Goal: Find contact information: Find contact information

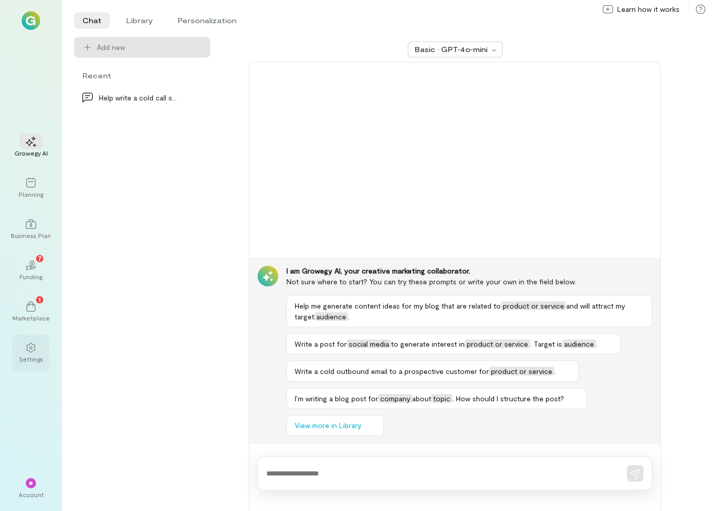
click at [26, 355] on div "Settings" at bounding box center [31, 359] width 24 height 8
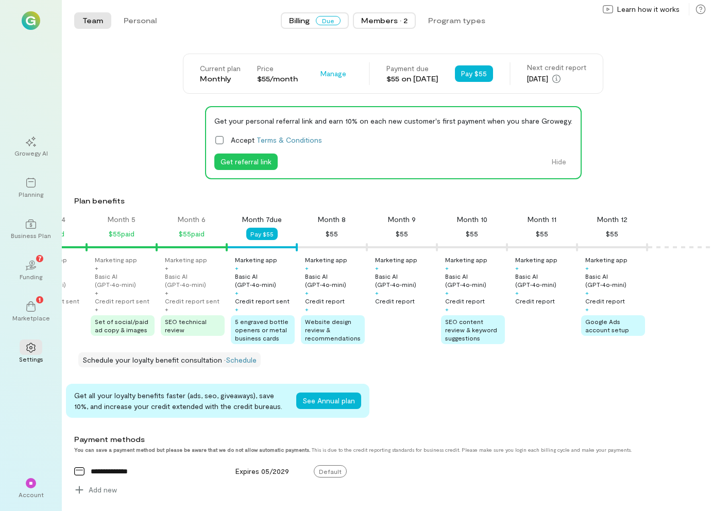
click at [395, 24] on div "Members · 2" at bounding box center [384, 20] width 46 height 10
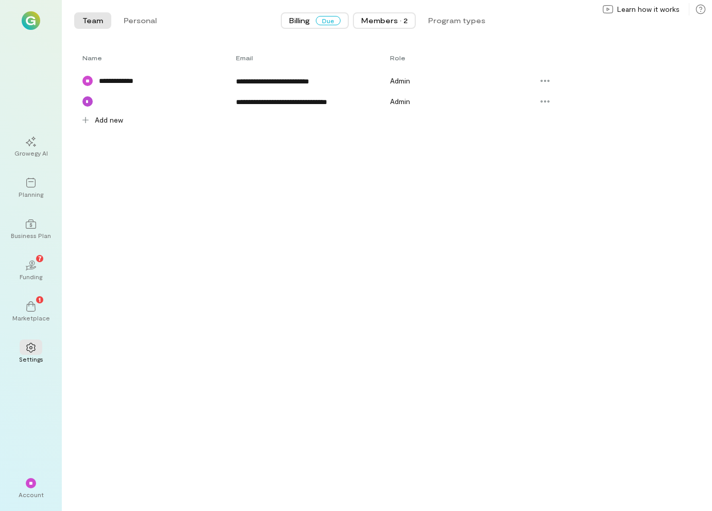
click at [304, 18] on span "Billing" at bounding box center [299, 20] width 21 height 10
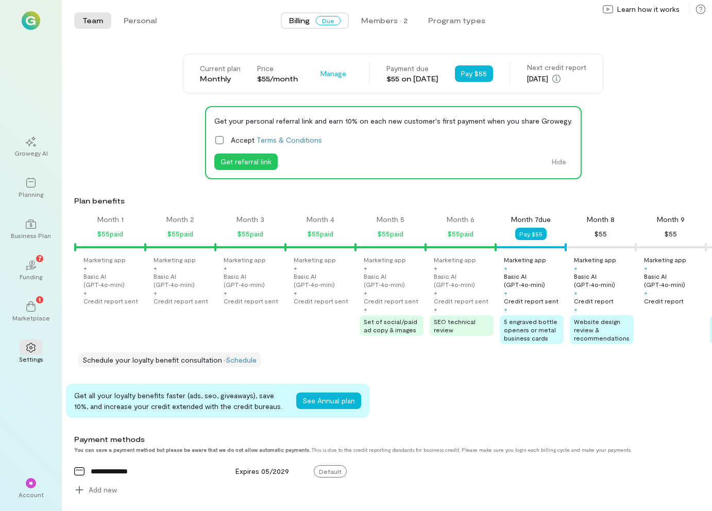
scroll to position [0, 269]
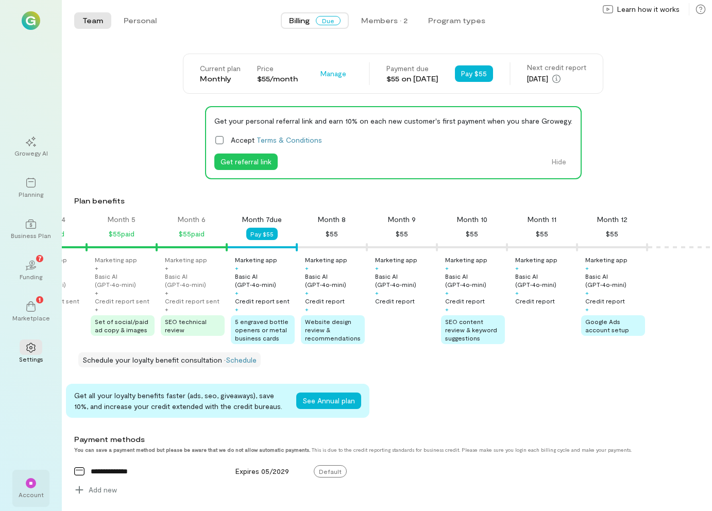
click at [30, 486] on div "**" at bounding box center [31, 483] width 10 height 10
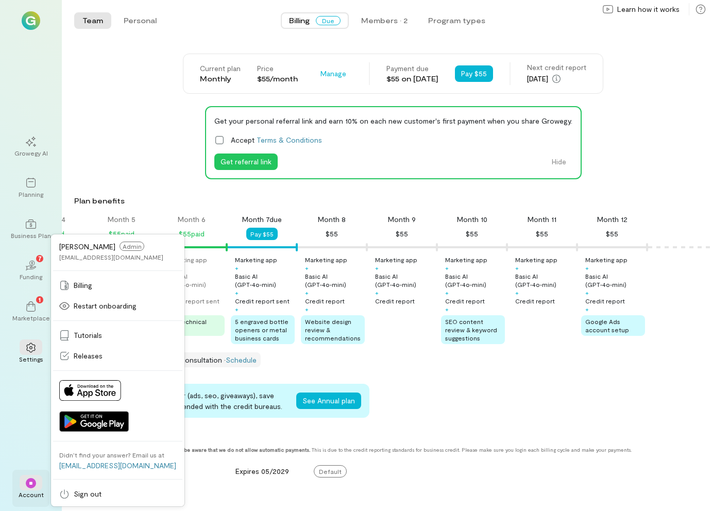
click at [29, 488] on div "**" at bounding box center [31, 483] width 10 height 10
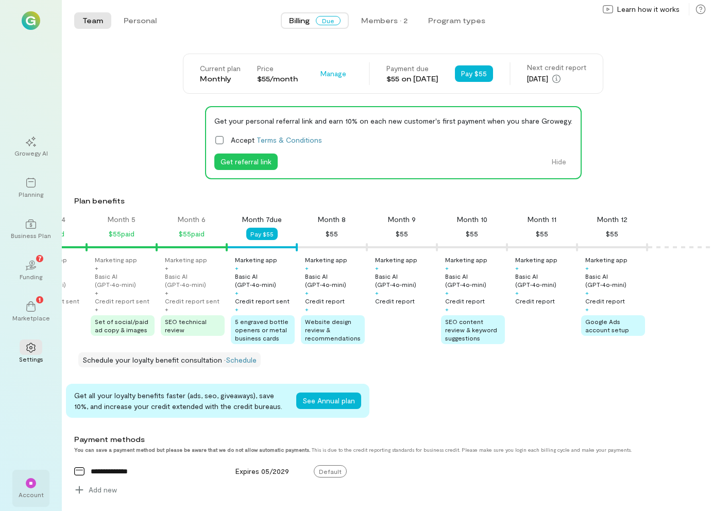
click at [29, 488] on div "**" at bounding box center [31, 483] width 10 height 10
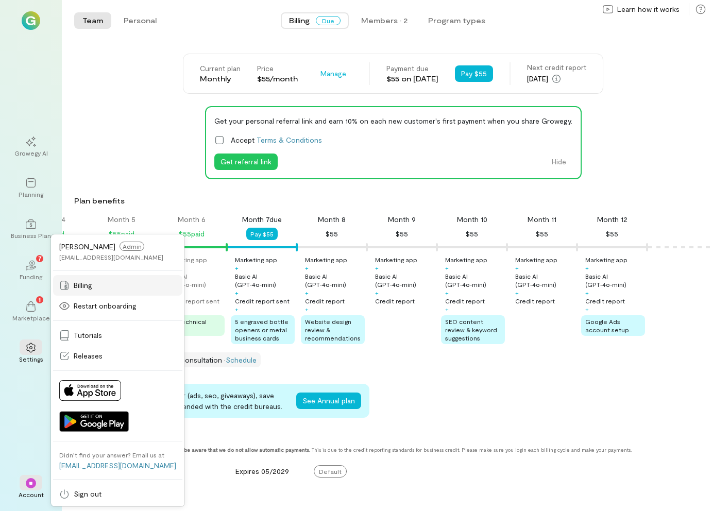
click at [92, 285] on div "Billing" at bounding box center [117, 285] width 117 height 10
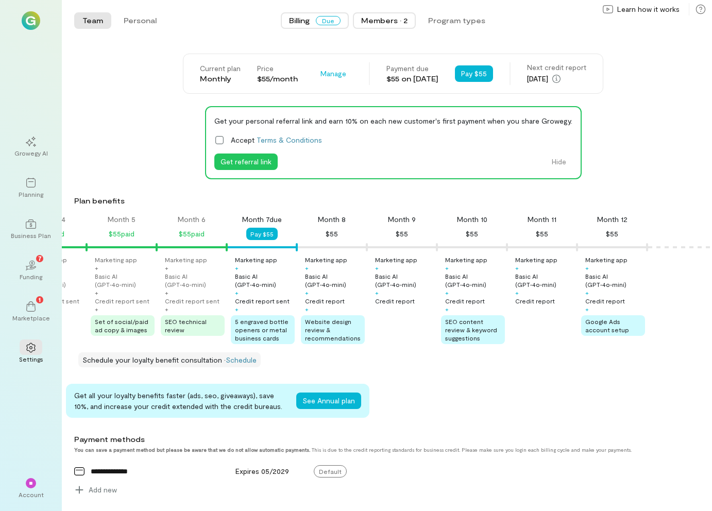
click at [400, 21] on div "Members · 2" at bounding box center [384, 20] width 46 height 10
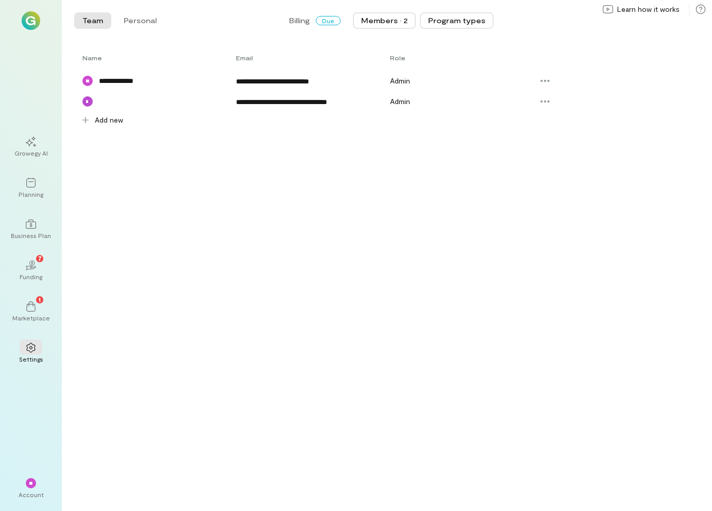
click at [459, 18] on button "Program types" at bounding box center [457, 20] width 74 height 16
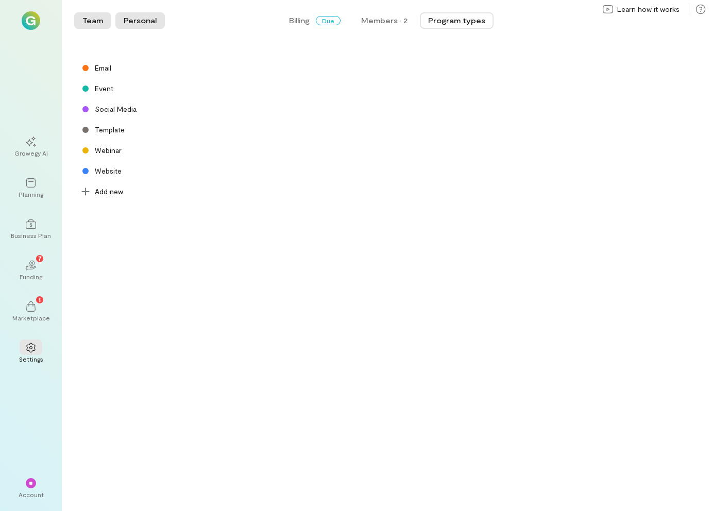
click at [144, 21] on button "Personal" at bounding box center [139, 20] width 49 height 16
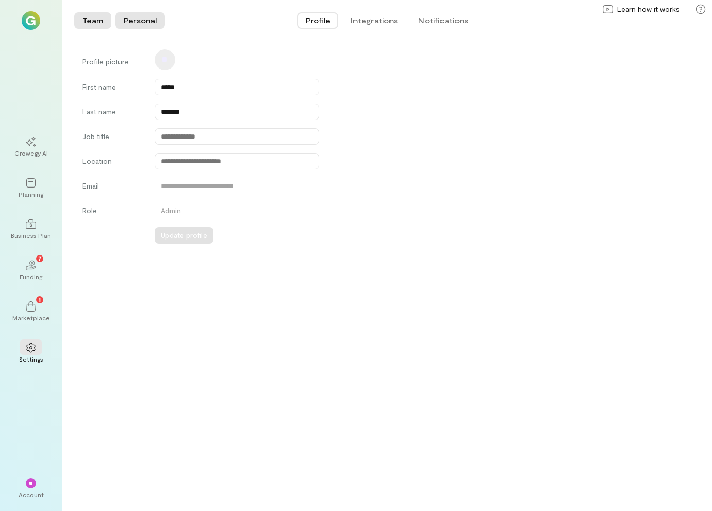
click at [88, 24] on button "Team" at bounding box center [92, 20] width 37 height 16
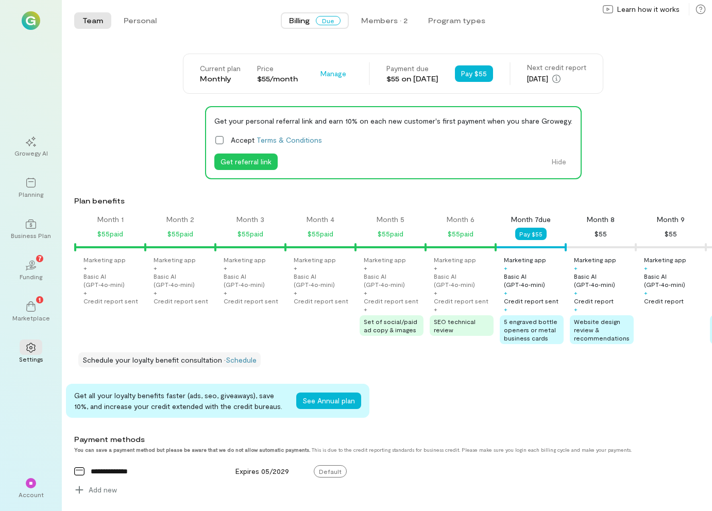
scroll to position [0, 269]
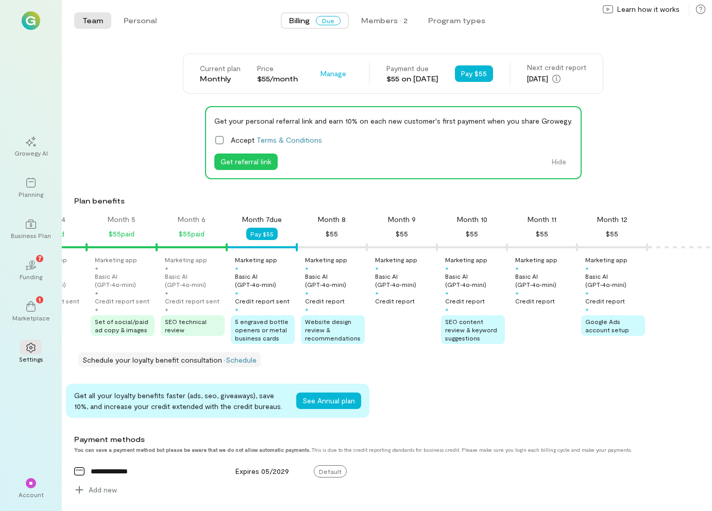
click at [323, 23] on span "Due" at bounding box center [328, 20] width 25 height 9
click at [379, 19] on div "Members · 2" at bounding box center [384, 20] width 46 height 10
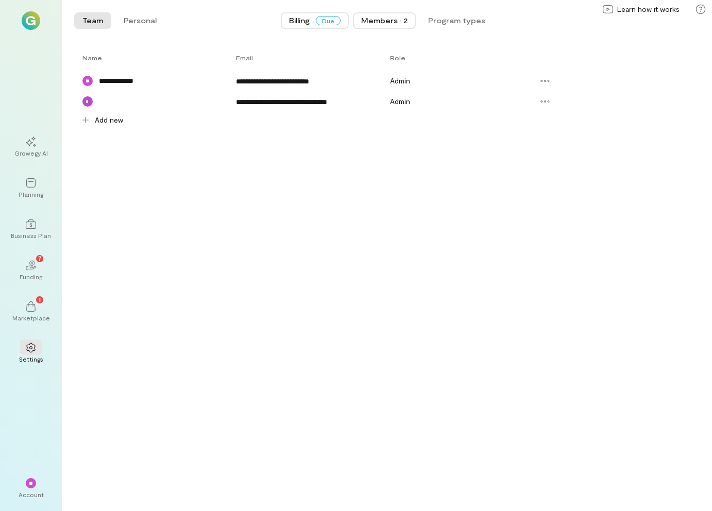
click at [313, 22] on div "Billing Due" at bounding box center [314, 20] width 51 height 10
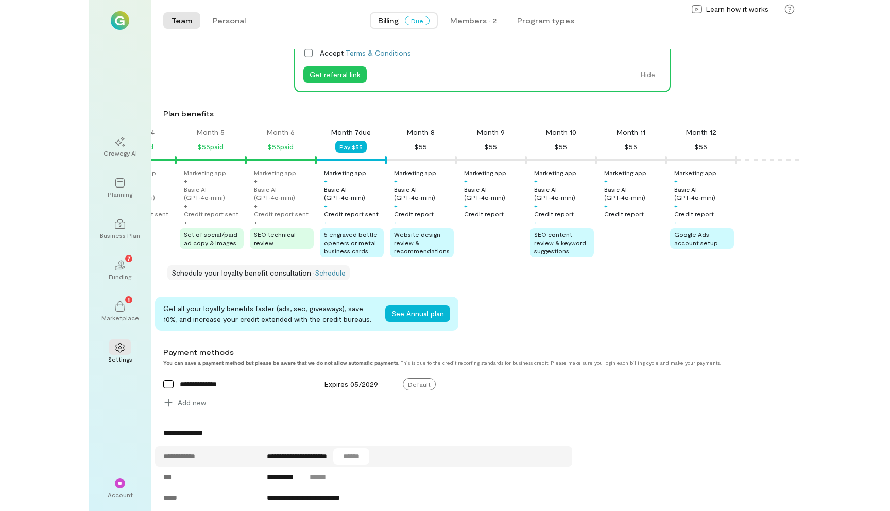
scroll to position [0, 0]
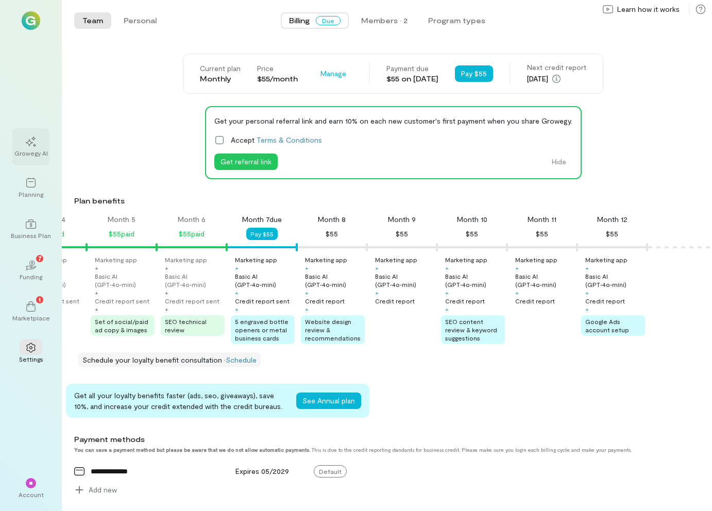
click at [33, 147] on div at bounding box center [31, 140] width 23 height 15
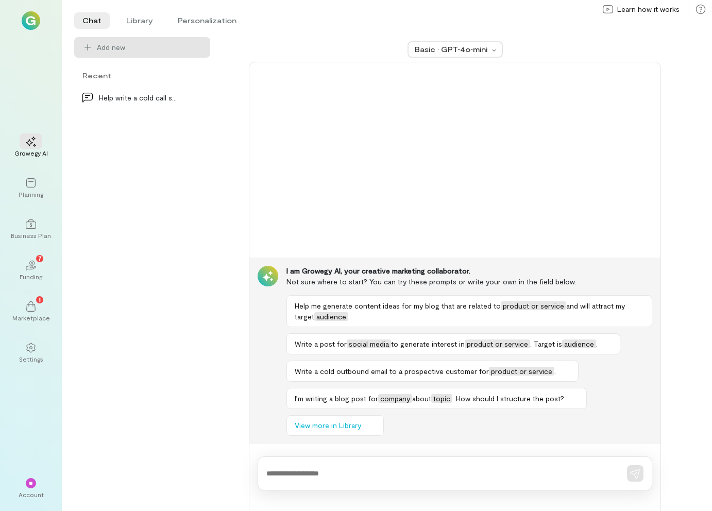
click at [39, 25] on img at bounding box center [31, 20] width 19 height 19
click at [30, 19] on img at bounding box center [31, 20] width 19 height 19
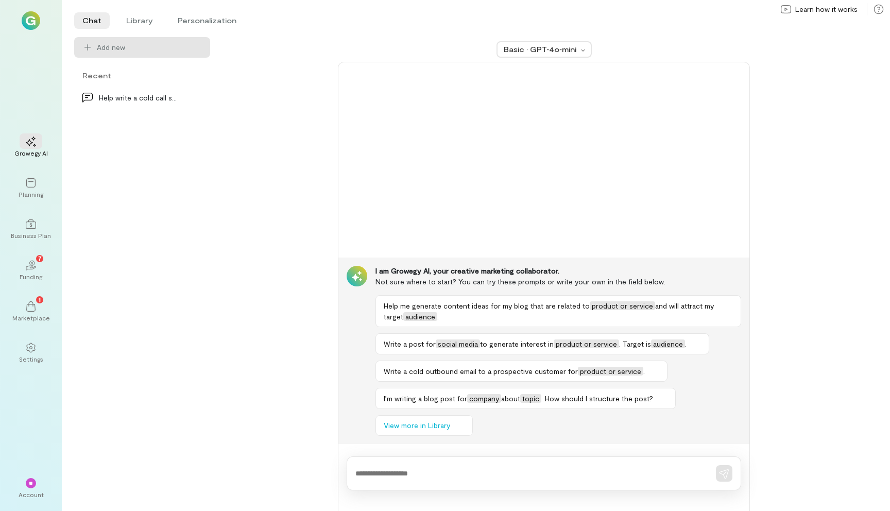
click at [711, 15] on div "Learn how it works Help" at bounding box center [828, 9] width 109 height 16
click at [711, 15] on div "Learn how it works" at bounding box center [828, 9] width 109 height 16
click at [711, 9] on icon at bounding box center [878, 9] width 9 height 9
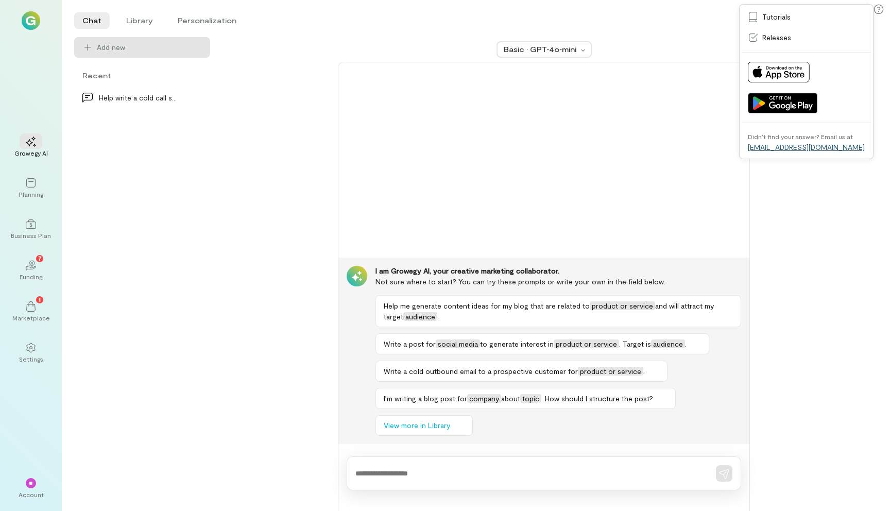
click at [711, 151] on link "[EMAIL_ADDRESS][DOMAIN_NAME]" at bounding box center [806, 147] width 117 height 9
click at [711, 145] on link "[EMAIL_ADDRESS][DOMAIN_NAME]" at bounding box center [806, 147] width 117 height 9
drag, startPoint x: 847, startPoint y: 149, endPoint x: 766, endPoint y: 148, distance: 80.8
click at [711, 148] on div "Didn’t find your answer? Email us at [EMAIL_ADDRESS][DOMAIN_NAME]" at bounding box center [806, 141] width 117 height 19
copy link "[EMAIL_ADDRESS][DOMAIN_NAME]"
